Goal: Transaction & Acquisition: Purchase product/service

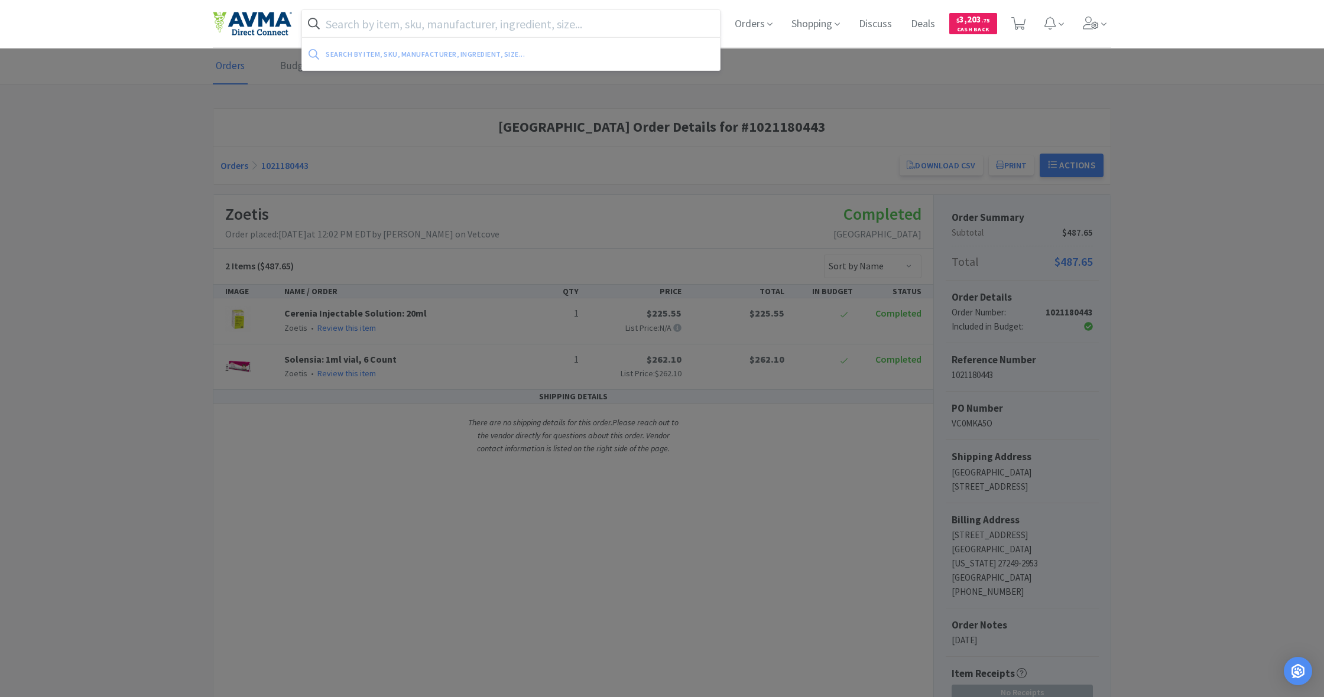
click at [356, 29] on input "text" at bounding box center [511, 23] width 418 height 27
drag, startPoint x: 813, startPoint y: 26, endPoint x: 801, endPoint y: 28, distance: 12.5
click at [813, 26] on span "Shopping" at bounding box center [816, 23] width 58 height 47
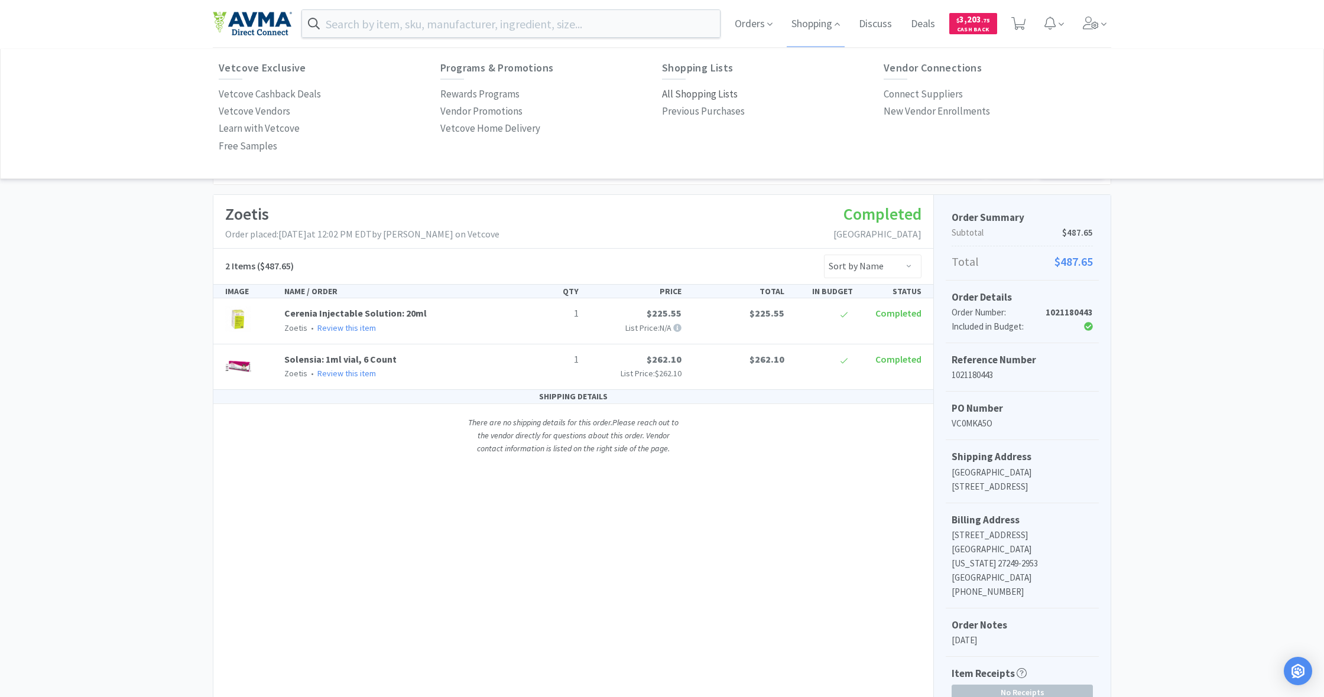
click at [700, 93] on p "All Shopping Lists" at bounding box center [700, 94] width 76 height 16
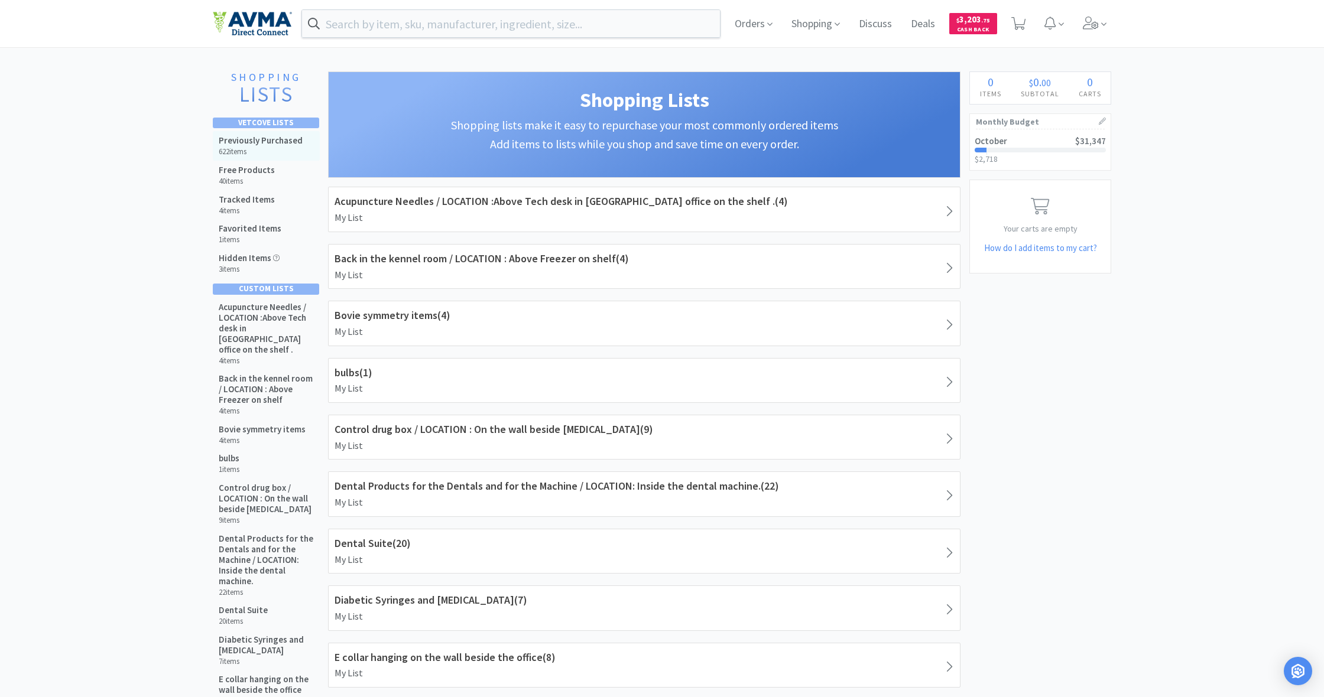
click at [272, 143] on h5 "Previously Purchased" at bounding box center [261, 140] width 84 height 11
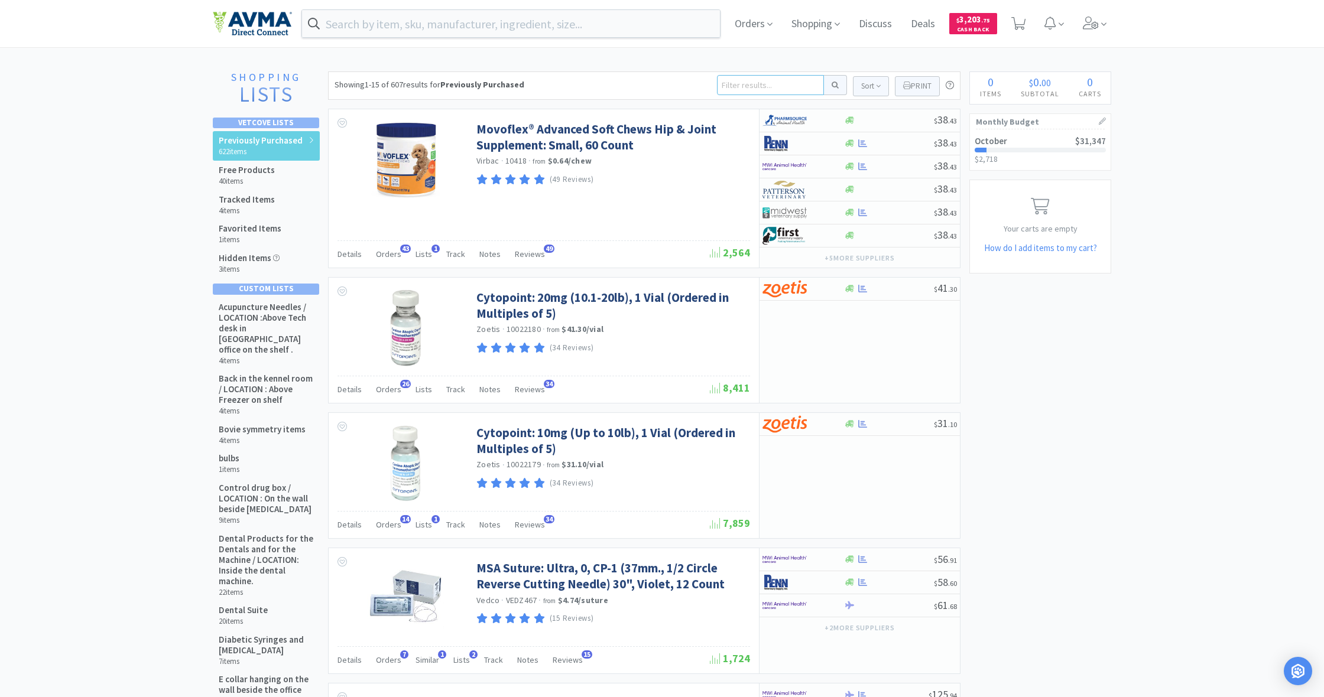
click at [748, 93] on input at bounding box center [770, 85] width 107 height 20
type input "euth"
click at [833, 85] on button at bounding box center [835, 85] width 23 height 20
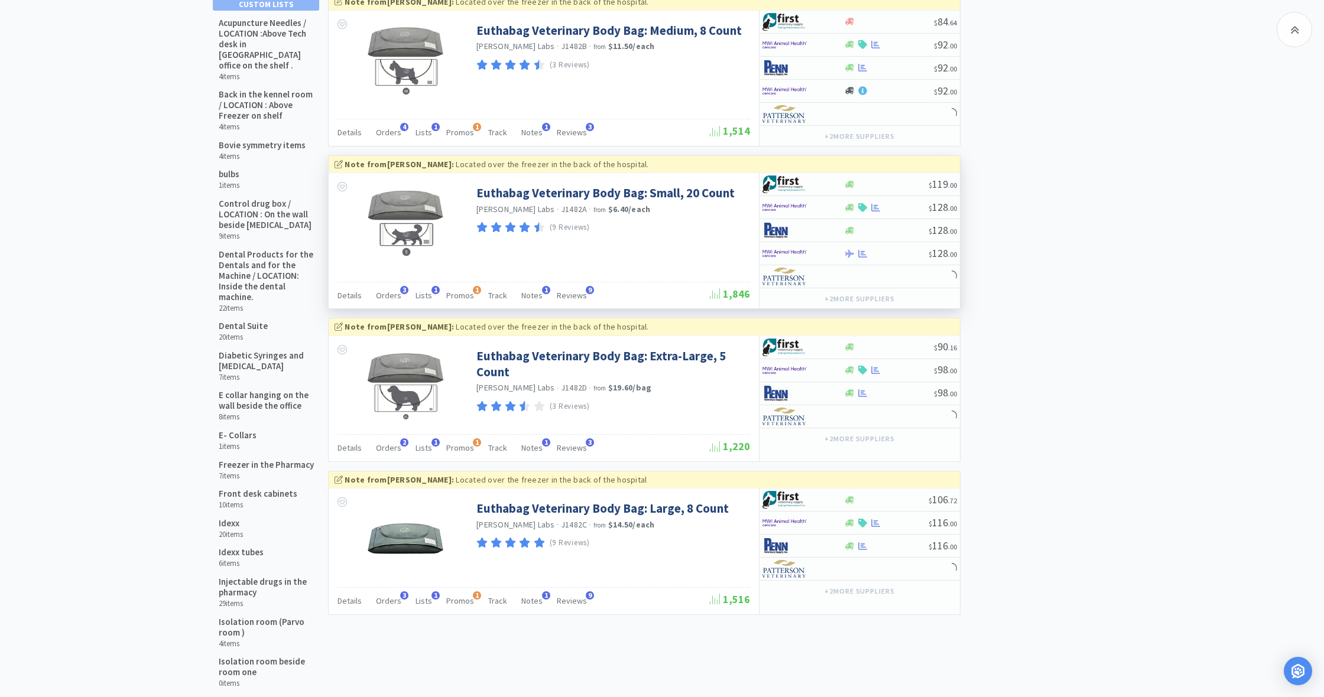
scroll to position [285, 0]
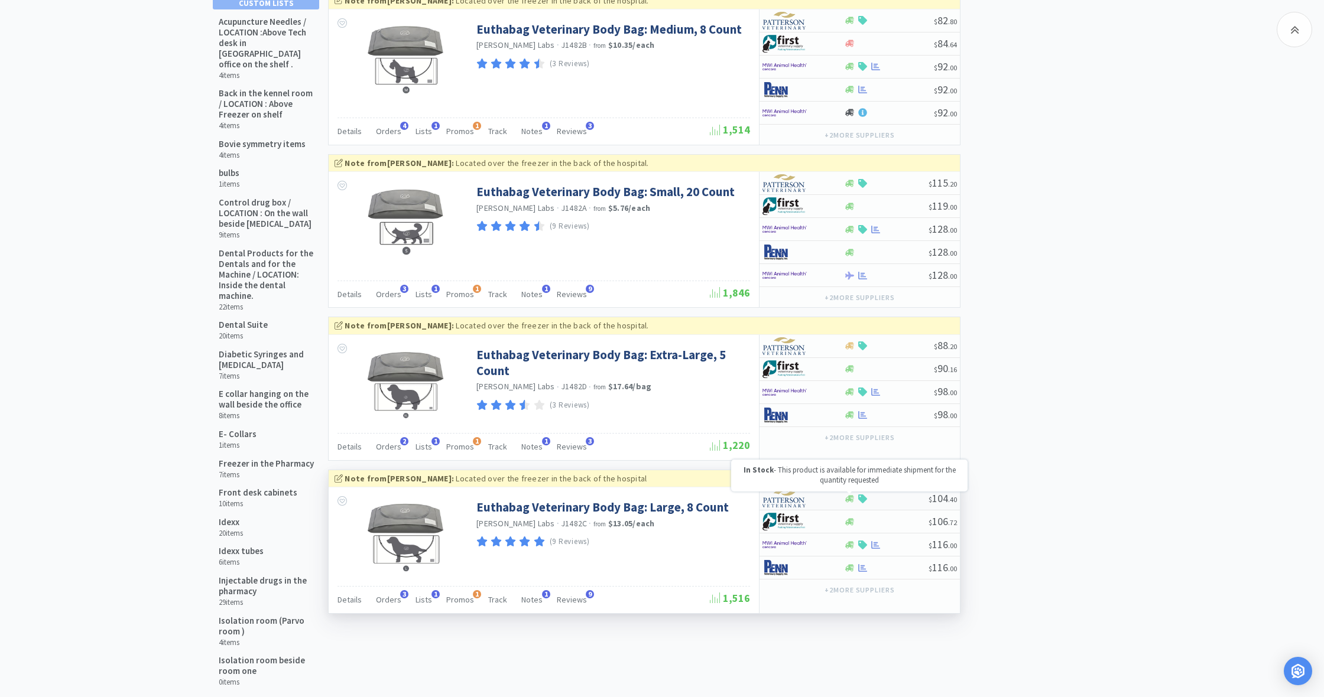
click at [849, 496] on icon at bounding box center [849, 498] width 9 height 7
select select "1"
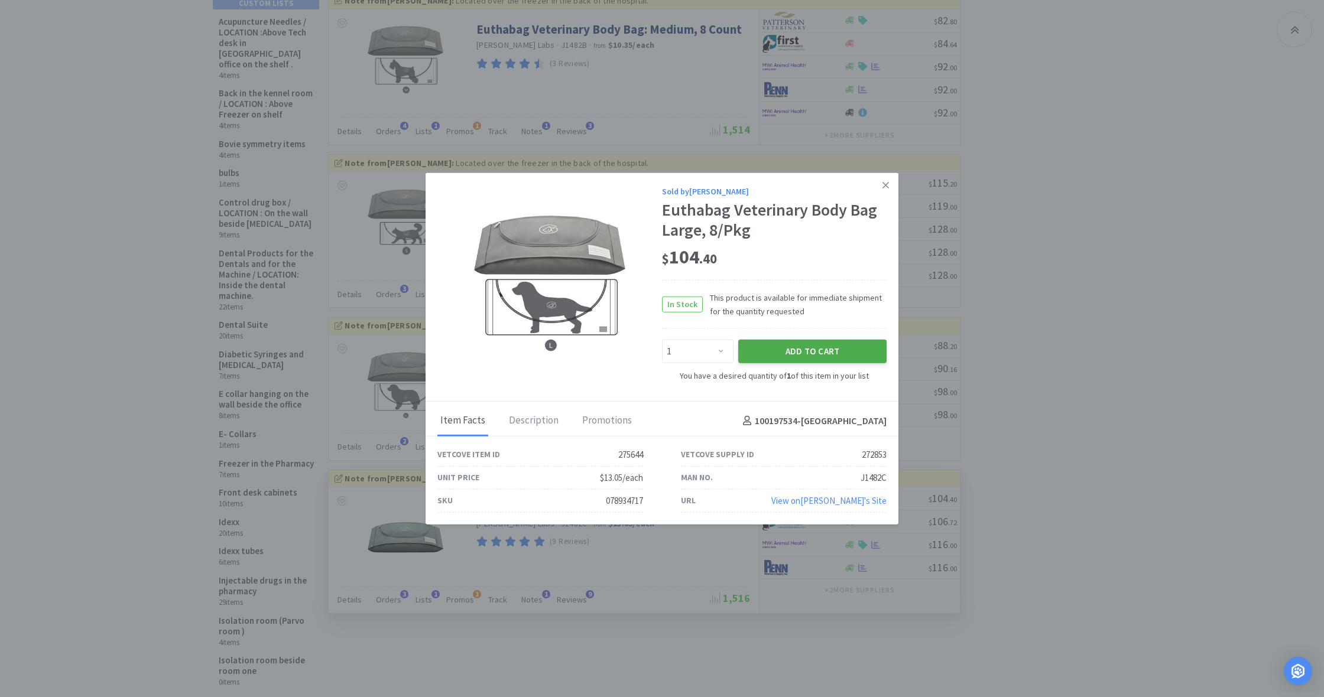
click at [801, 351] on button "Add to Cart" at bounding box center [812, 352] width 148 height 24
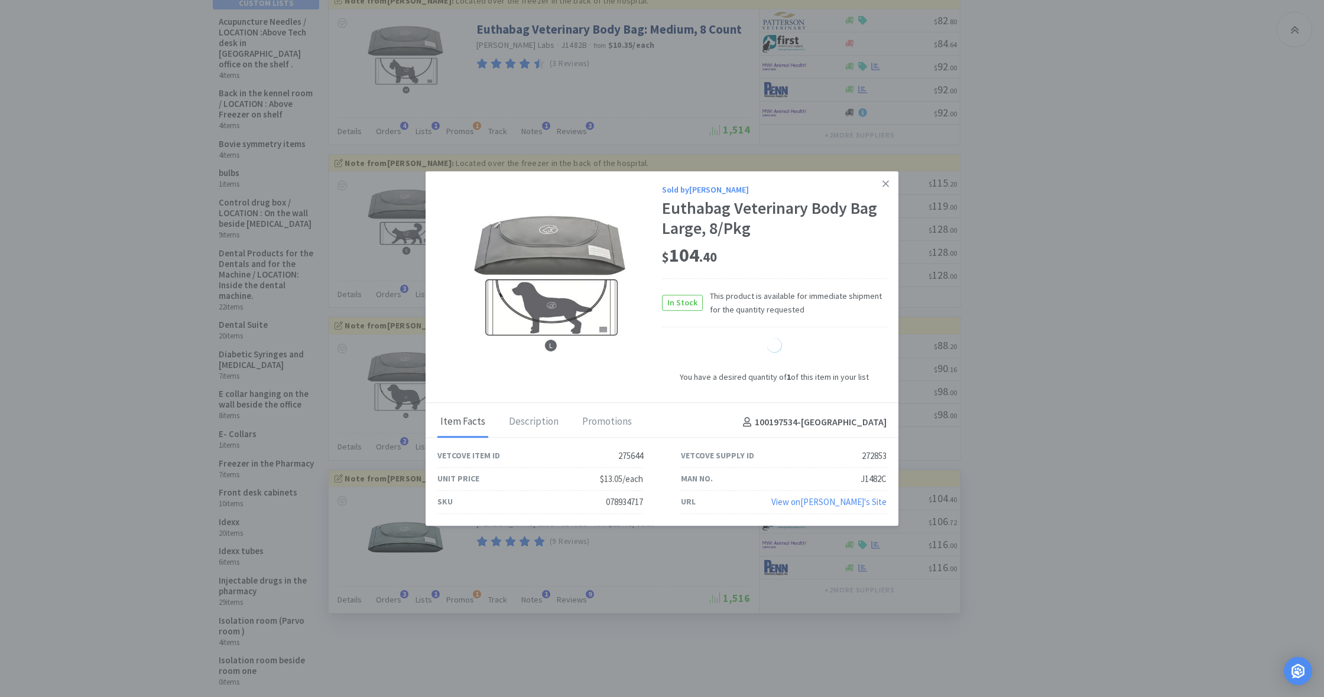
select select "1"
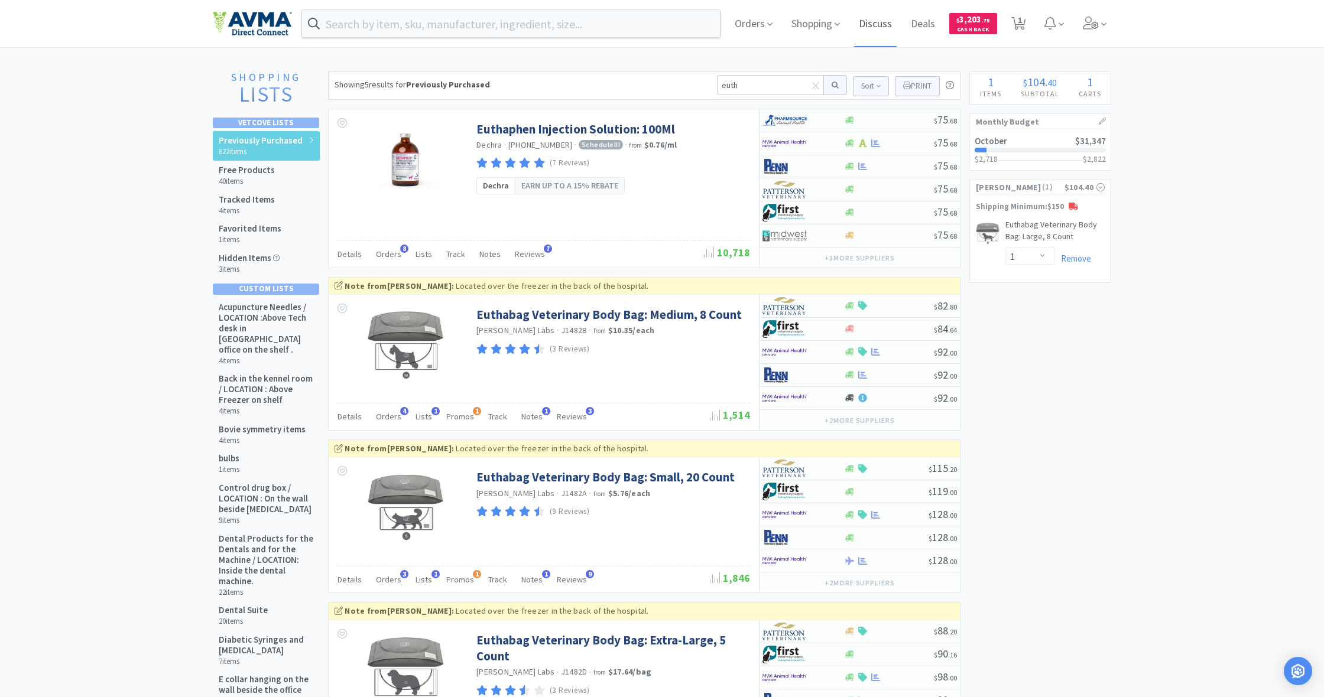
scroll to position [0, 0]
click at [1016, 22] on icon at bounding box center [1018, 23] width 15 height 13
select select "1"
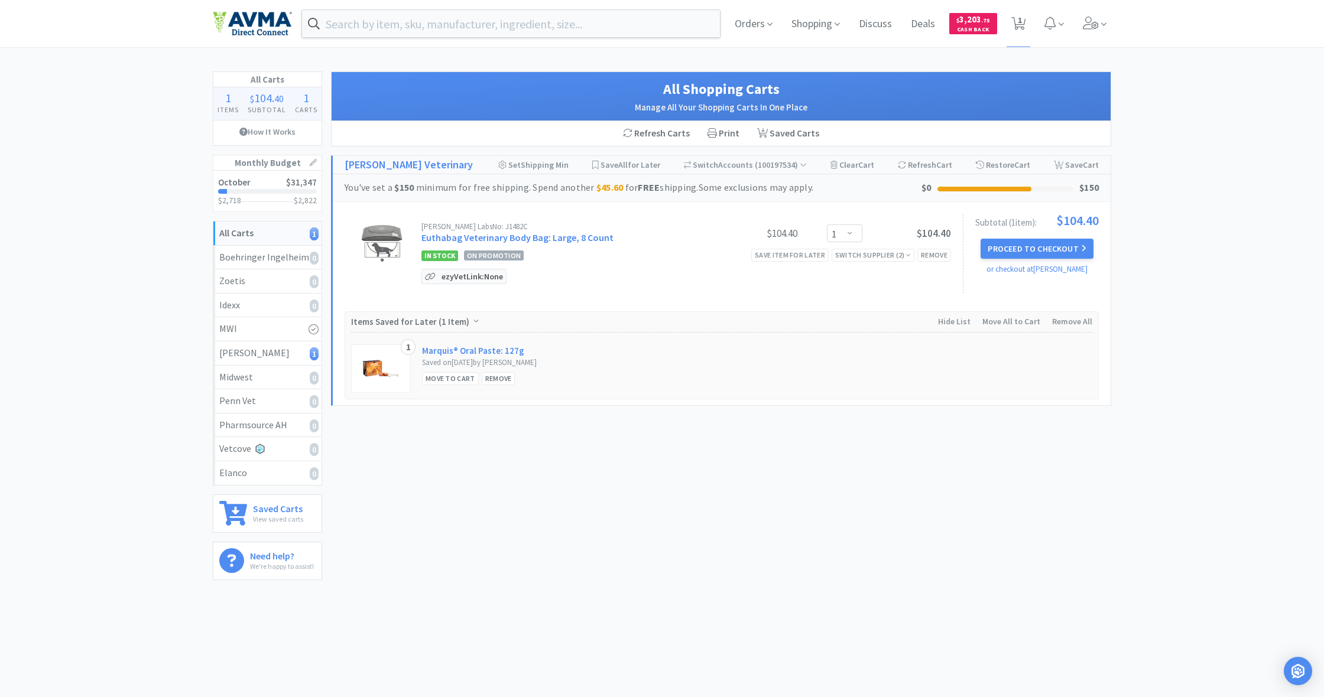
click at [467, 275] on p "ezyVet Link: None" at bounding box center [471, 276] width 67 height 14
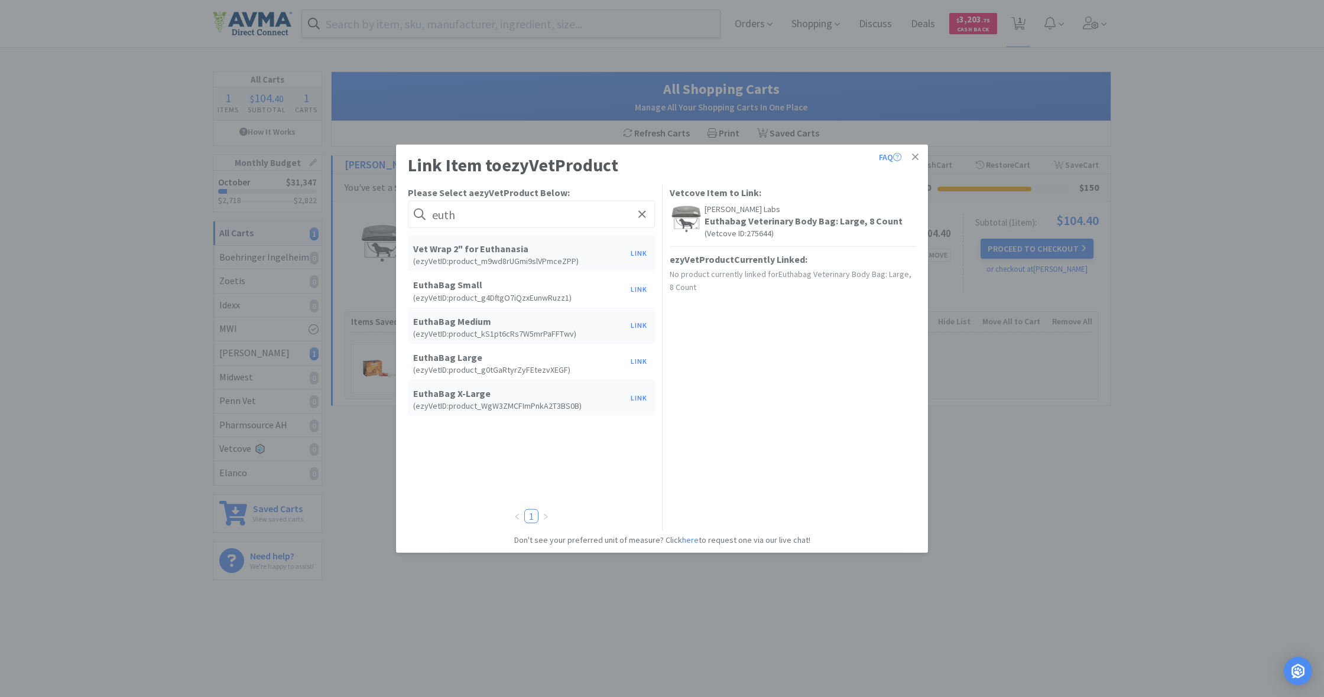
type input "euth"
click at [483, 366] on h6 "( ezyVet ID: product_g0tGaRtyrZyFEtezvXEGF )" at bounding box center [519, 370] width 212 height 8
click at [639, 360] on button "Link" at bounding box center [639, 361] width 28 height 17
click at [844, 352] on span at bounding box center [842, 354] width 12 height 9
click at [762, 395] on li "each" at bounding box center [761, 398] width 185 height 19
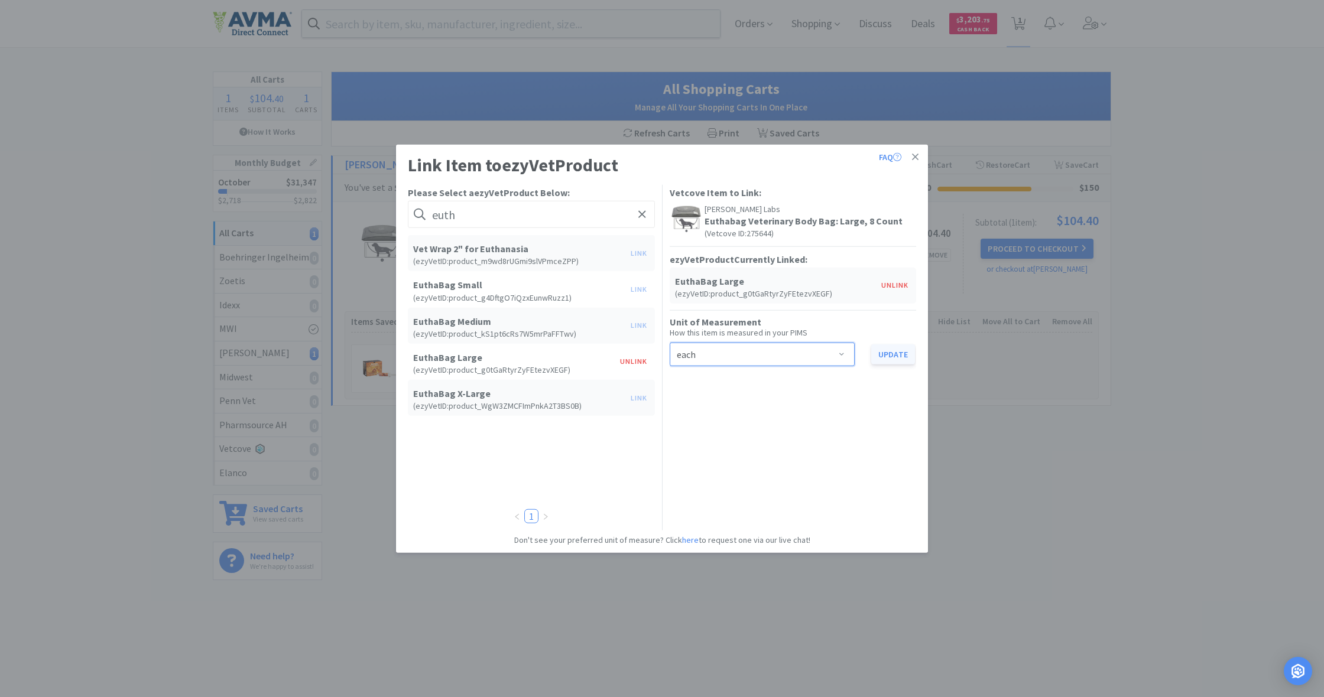
click at [899, 353] on button "Update" at bounding box center [893, 354] width 44 height 20
click at [915, 156] on icon at bounding box center [915, 157] width 7 height 11
